Goal: Task Accomplishment & Management: Manage account settings

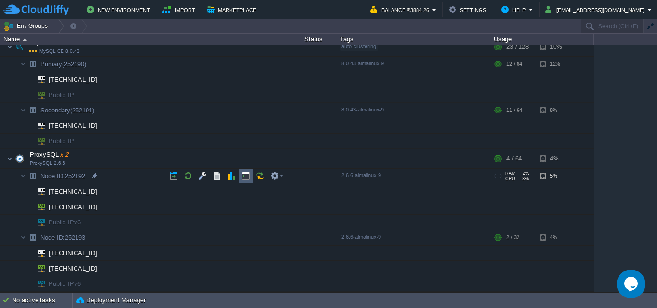
click at [241, 179] on td at bounding box center [246, 176] width 14 height 14
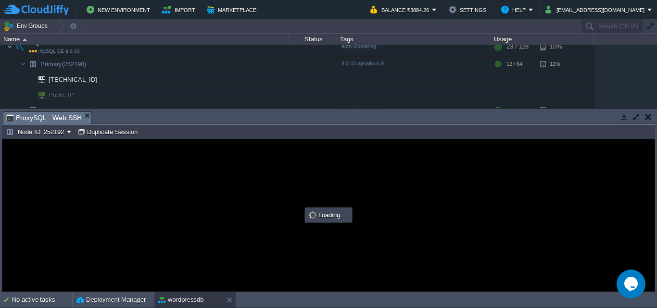
type input "#000000"
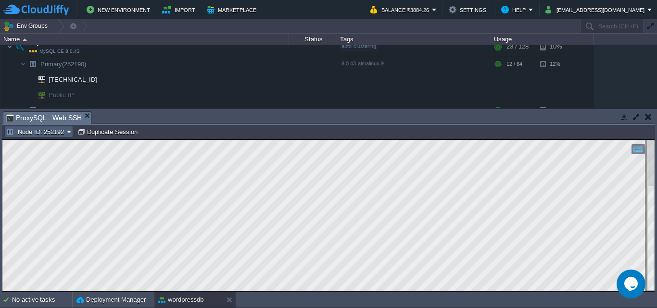
click at [59, 133] on button "Node ID: 252192" at bounding box center [36, 131] width 61 height 9
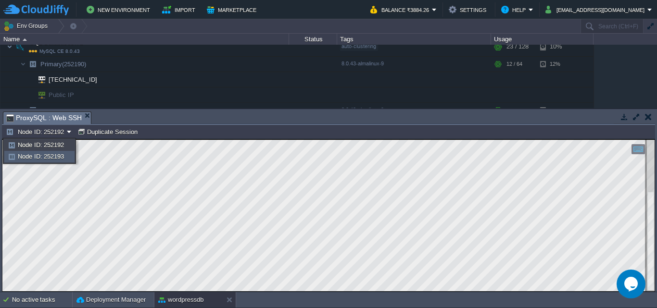
click at [52, 155] on span "Node ID: 252193" at bounding box center [41, 156] width 46 height 7
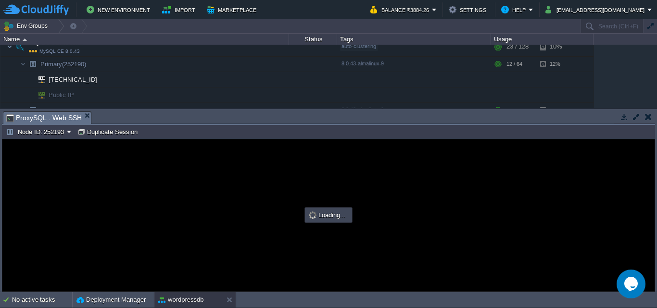
type input "#000000"
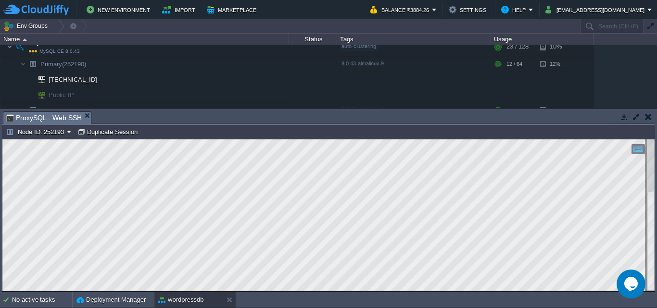
click at [648, 116] on button "button" at bounding box center [648, 117] width 7 height 9
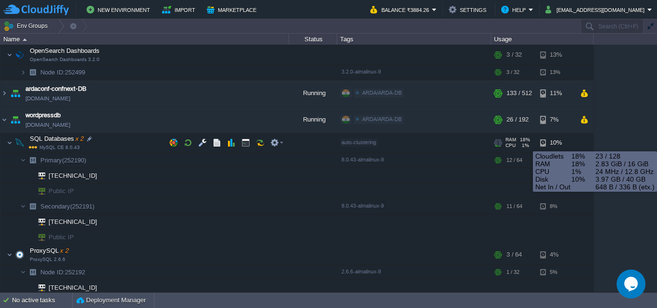
scroll to position [366, 0]
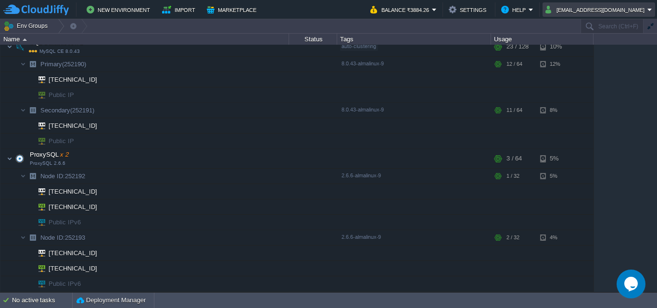
click at [632, 6] on button "[EMAIL_ADDRESS][DOMAIN_NAME]" at bounding box center [597, 10] width 102 height 12
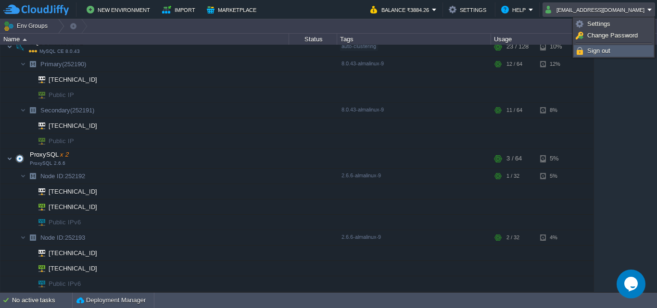
click at [627, 49] on link "Sign out" at bounding box center [613, 51] width 79 height 11
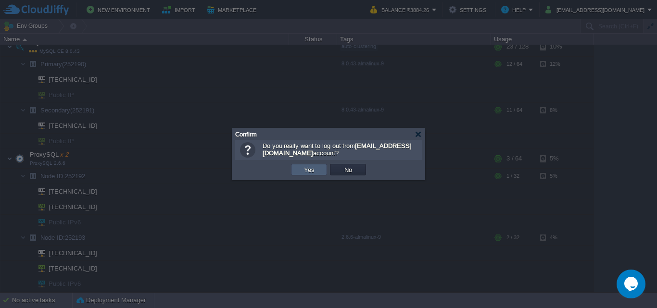
click at [322, 172] on td "Yes" at bounding box center [309, 170] width 36 height 12
